Goal: Task Accomplishment & Management: Use online tool/utility

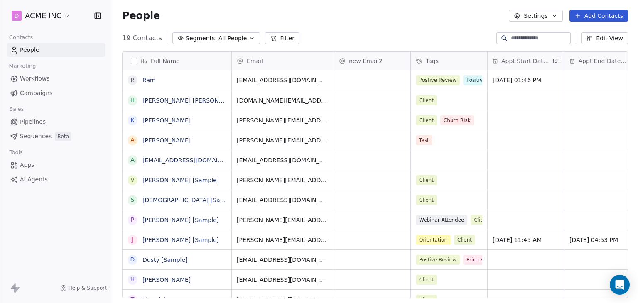
scroll to position [260, 519]
click at [150, 82] on link "Ram" at bounding box center [148, 80] width 13 height 7
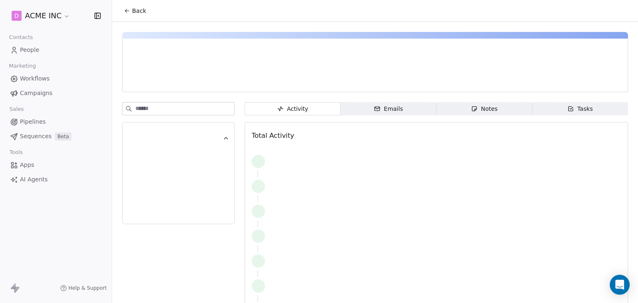
click at [466, 112] on span "Notes Notes" at bounding box center [485, 108] width 96 height 13
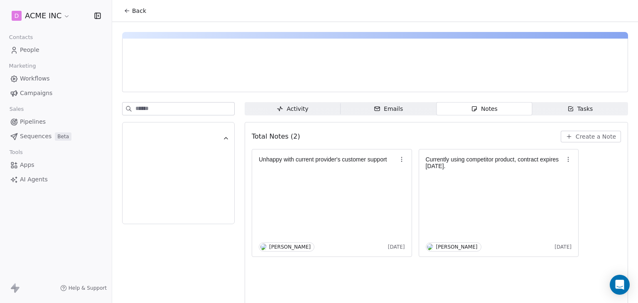
click at [573, 112] on div "Tasks" at bounding box center [580, 109] width 26 height 9
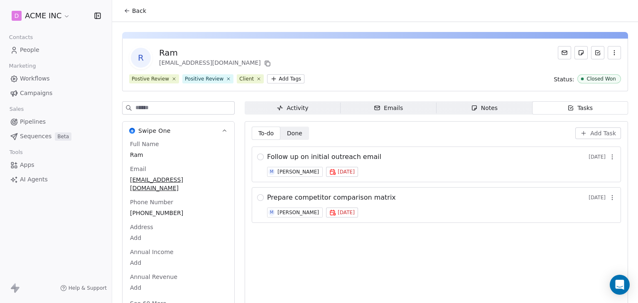
click at [488, 105] on div "Notes" at bounding box center [484, 108] width 27 height 9
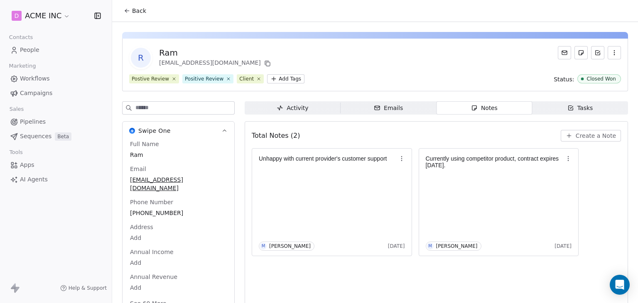
click at [559, 105] on span "Tasks Tasks" at bounding box center [580, 107] width 96 height 13
